Goal: Find specific page/section: Find specific page/section

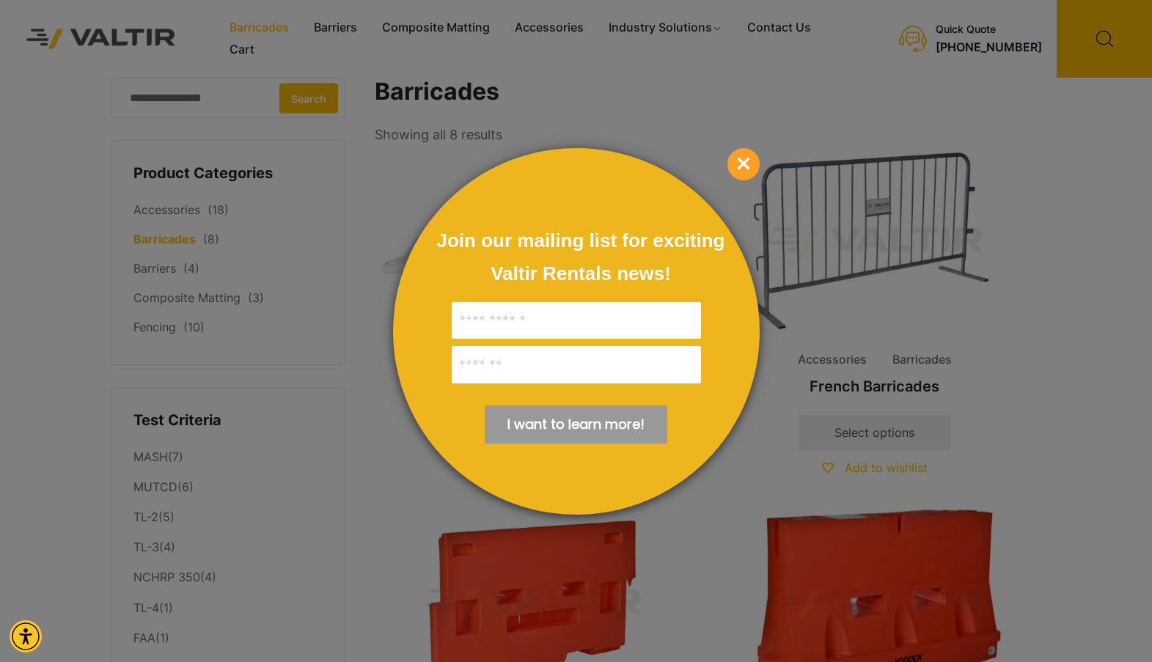
click at [334, 25] on div at bounding box center [576, 331] width 1152 height 662
click at [335, 34] on div at bounding box center [576, 331] width 1152 height 662
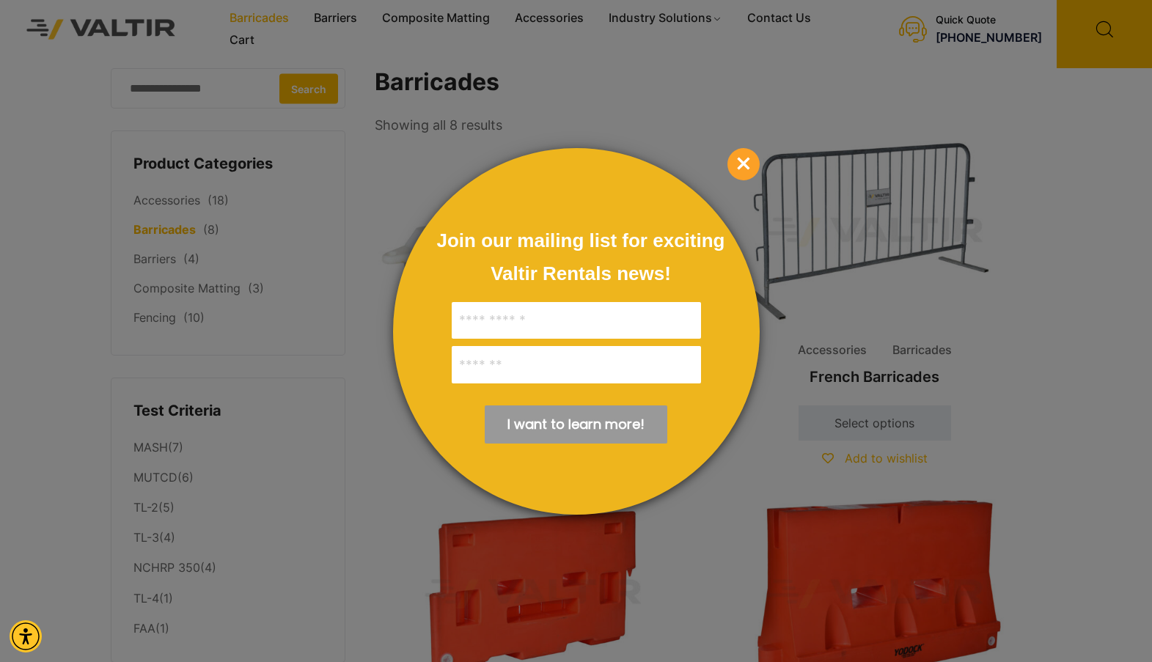
click at [339, 21] on div at bounding box center [576, 331] width 1152 height 662
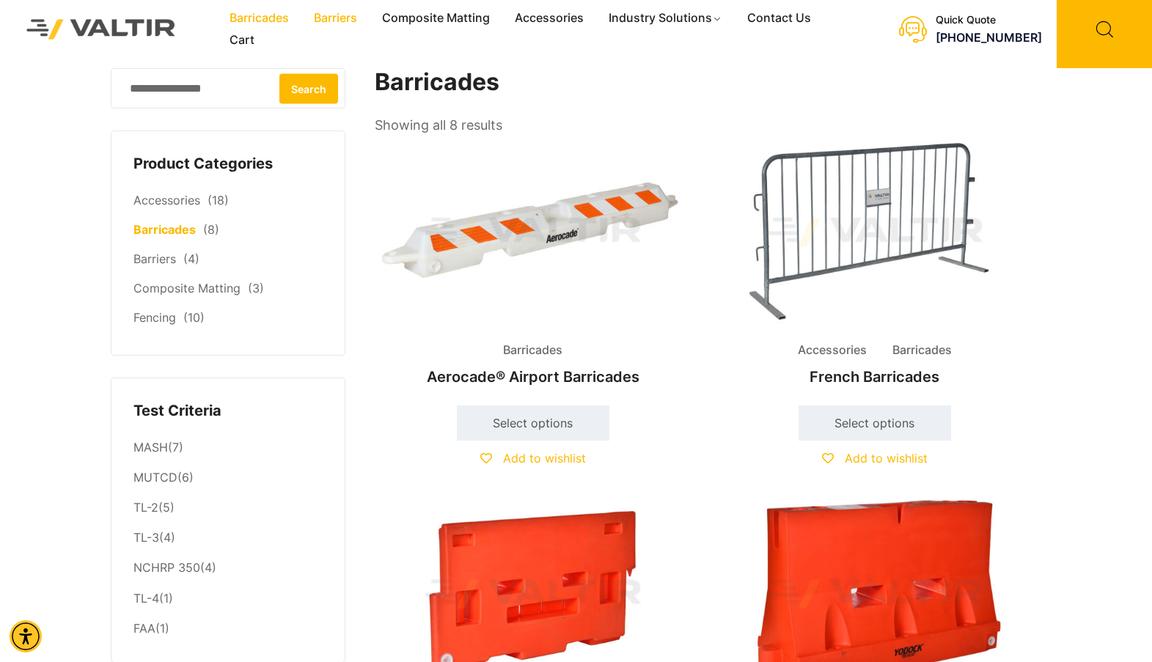
click at [336, 12] on link "Barriers" at bounding box center [335, 18] width 68 height 22
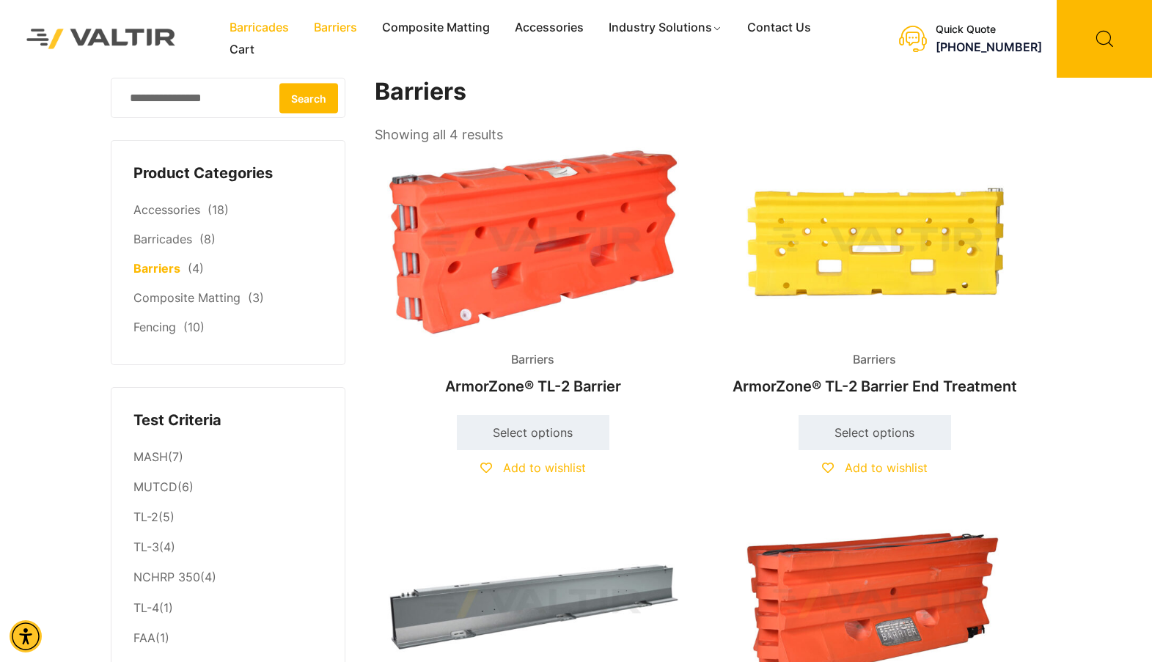
click at [270, 26] on link "Barricades" at bounding box center [259, 28] width 84 height 22
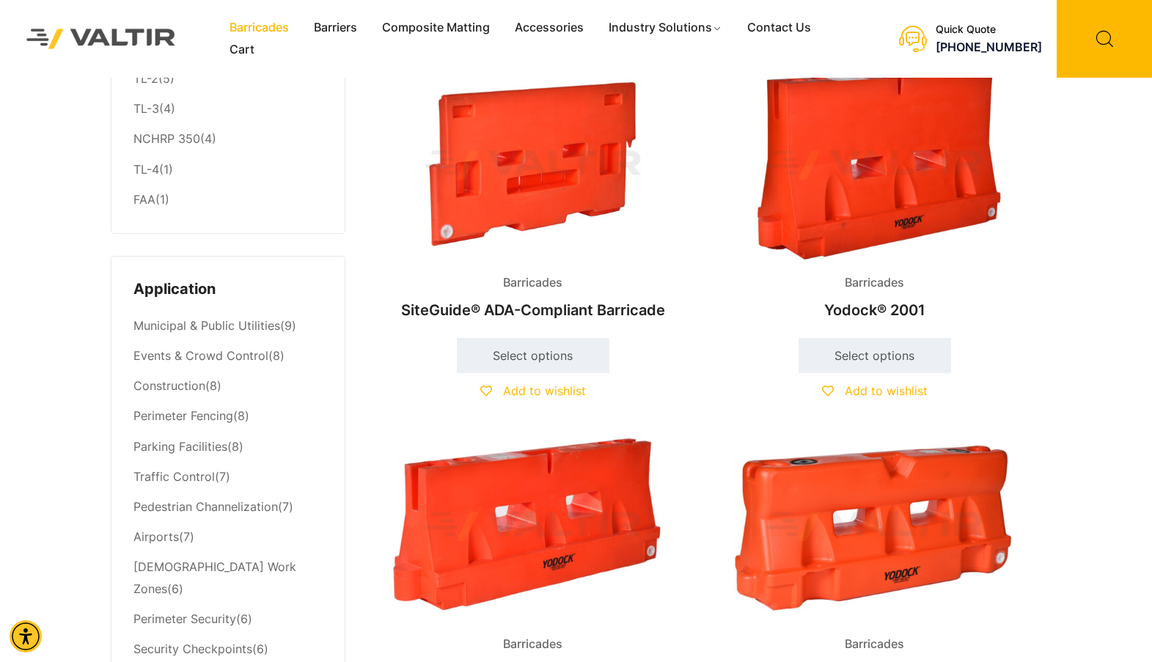
scroll to position [536, 0]
